Goal: Check status: Check status

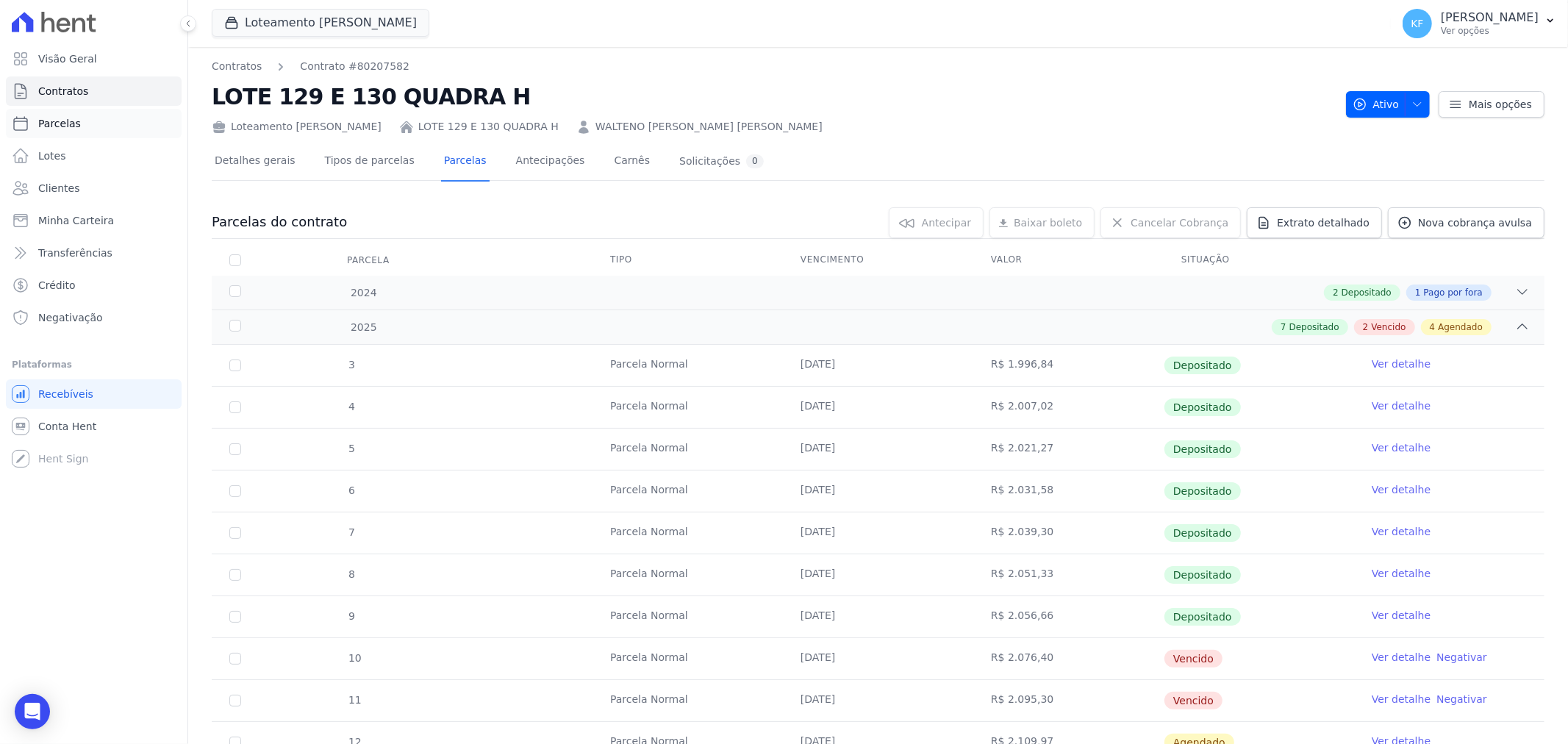
click at [55, 110] on link "Parcelas" at bounding box center [94, 123] width 176 height 30
select select
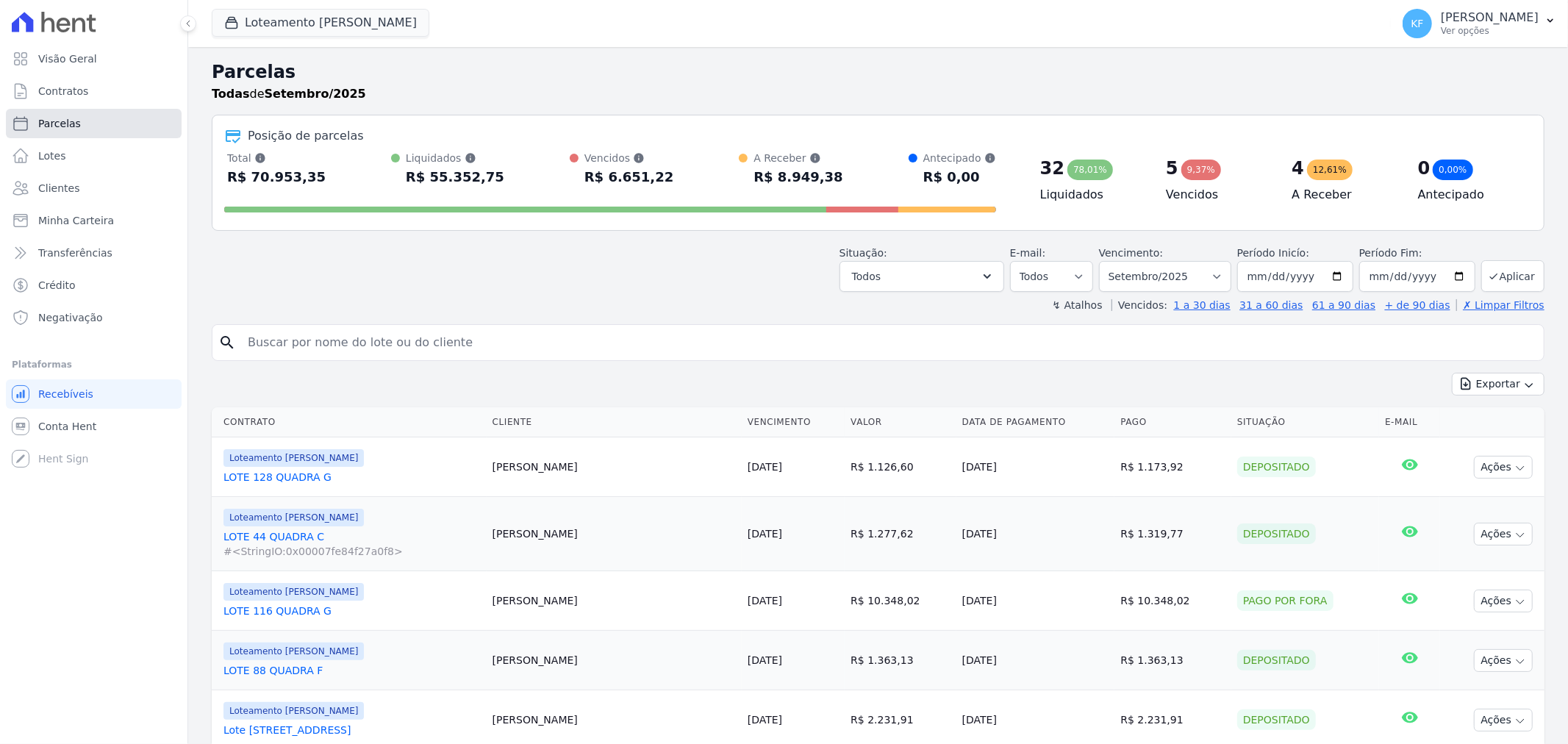
click at [61, 118] on span "Parcelas" at bounding box center [60, 123] width 43 height 14
select select
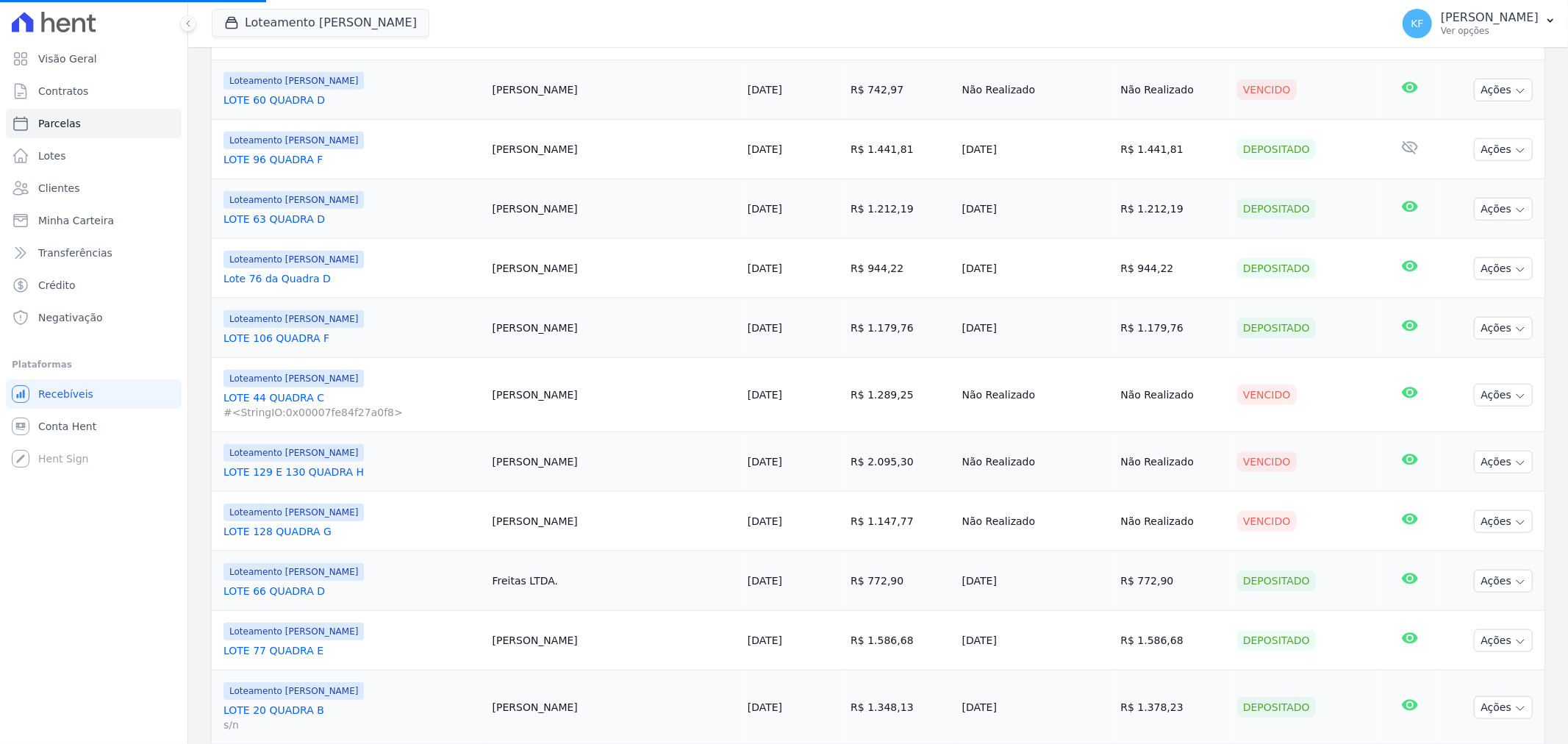
scroll to position [1306, 0]
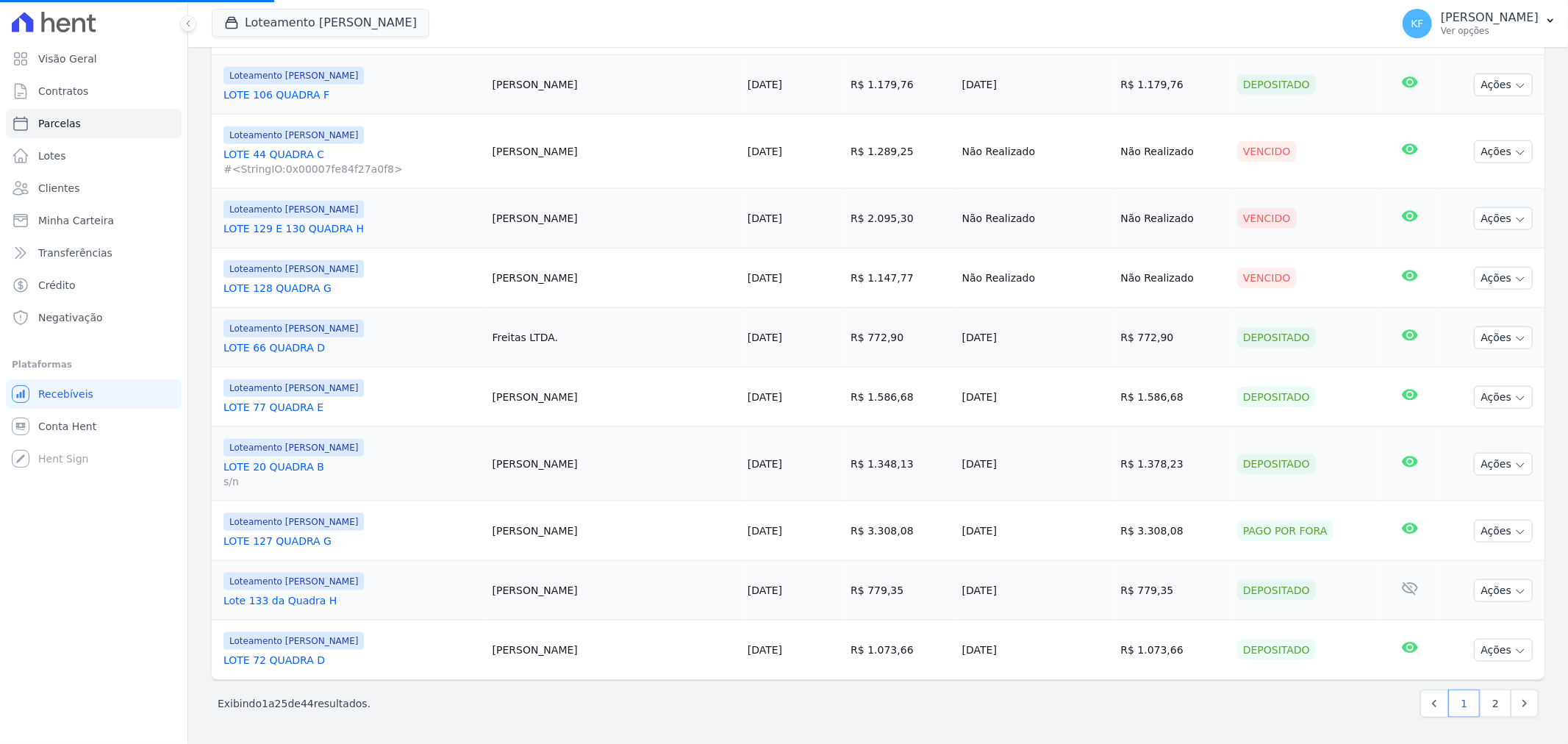
select select
click at [1480, 707] on link "2" at bounding box center [1496, 703] width 31 height 28
select select
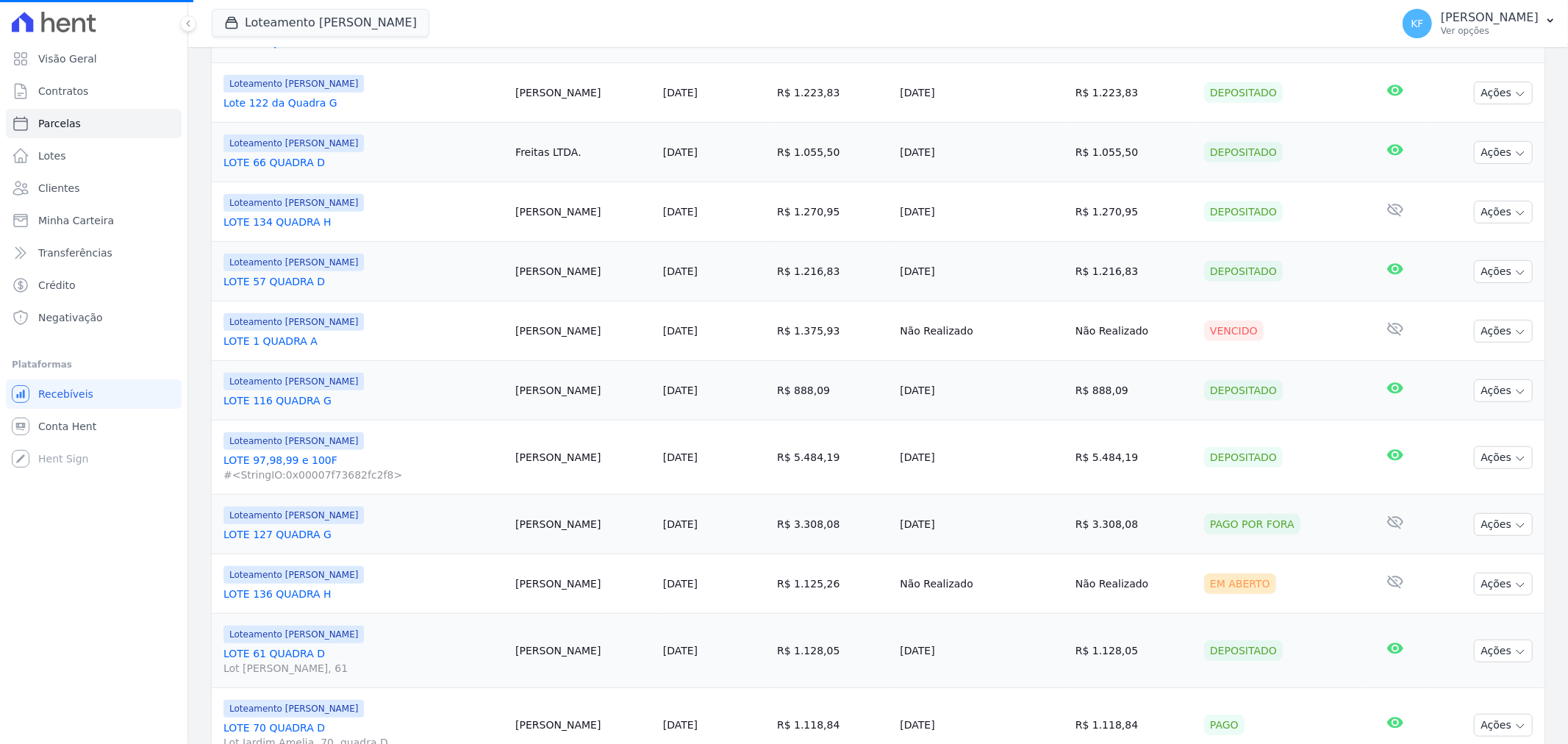
scroll to position [653, 0]
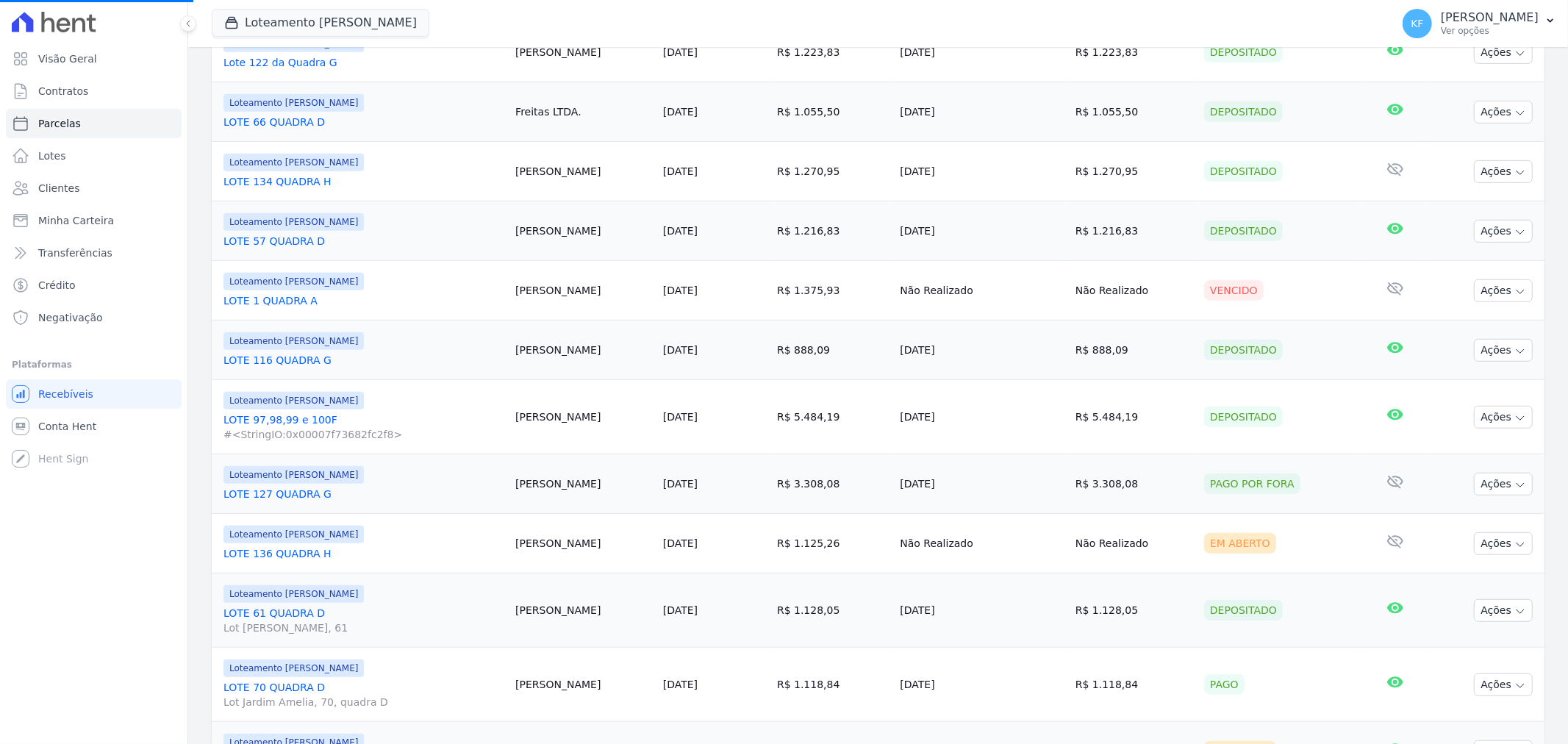
select select
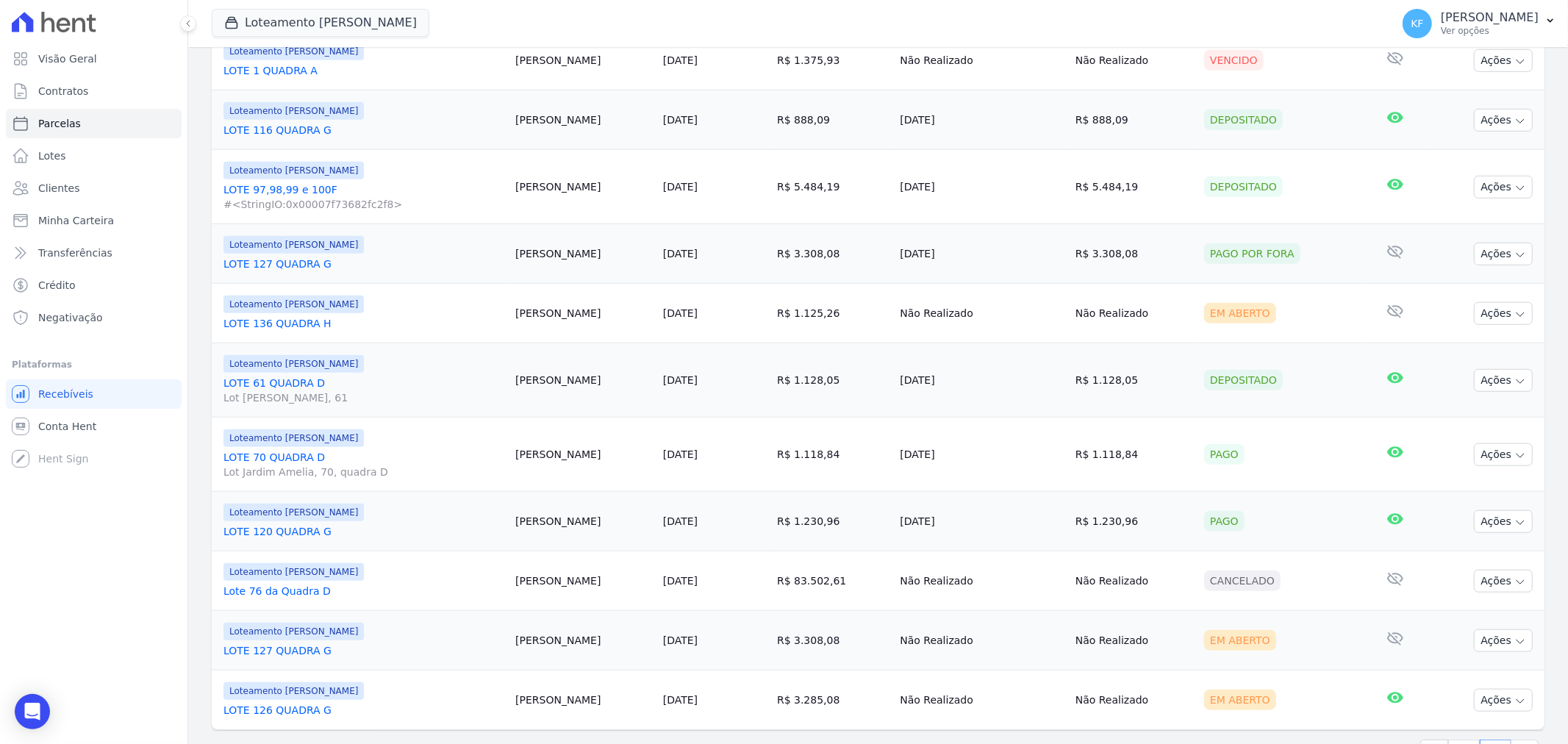
scroll to position [934, 0]
